Goal: Task Accomplishment & Management: Manage account settings

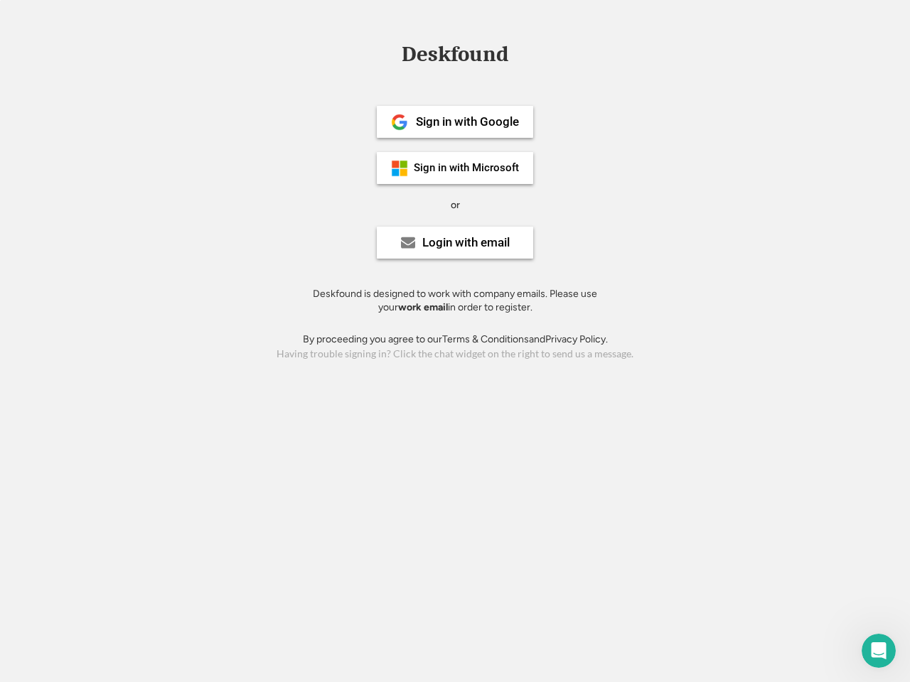
click at [455, 203] on div "or" at bounding box center [455, 205] width 9 height 14
click at [455, 57] on div "Deskfound" at bounding box center [454, 54] width 121 height 22
click at [389, 53] on div "Deskfound" at bounding box center [455, 56] width 910 height 27
click at [455, 57] on div "Deskfound" at bounding box center [454, 54] width 121 height 22
click at [455, 205] on div "or" at bounding box center [455, 205] width 9 height 14
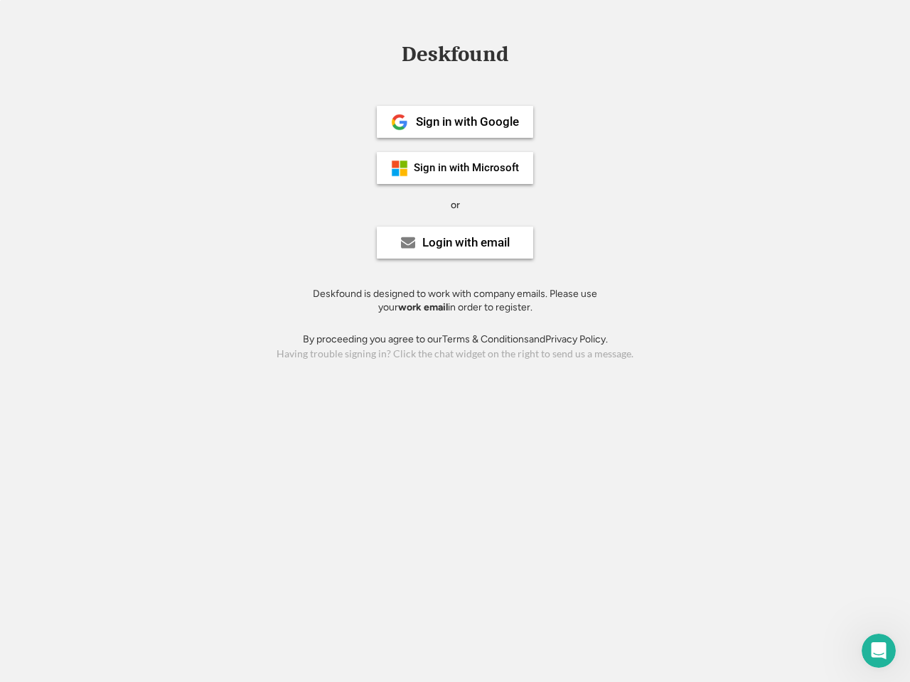
click at [455, 122] on div "Sign in with Google" at bounding box center [467, 122] width 103 height 12
click at [467, 122] on div "Sign in with Google" at bounding box center [467, 122] width 103 height 12
click at [399, 122] on img at bounding box center [399, 122] width 17 height 17
click at [455, 168] on div "Sign in with Microsoft" at bounding box center [466, 168] width 105 height 11
click at [467, 168] on div "Sign in with Microsoft" at bounding box center [466, 168] width 105 height 11
